Goal: Find specific page/section: Find specific page/section

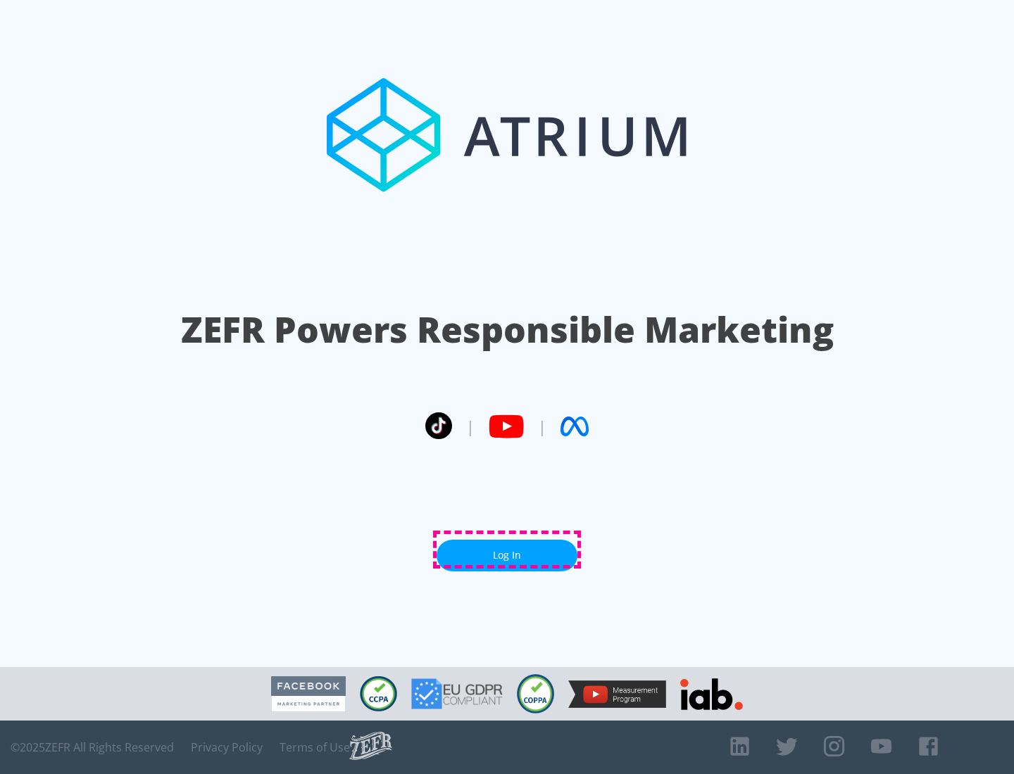
click at [507, 550] on link "Log In" at bounding box center [506, 556] width 141 height 32
